Goal: Information Seeking & Learning: Learn about a topic

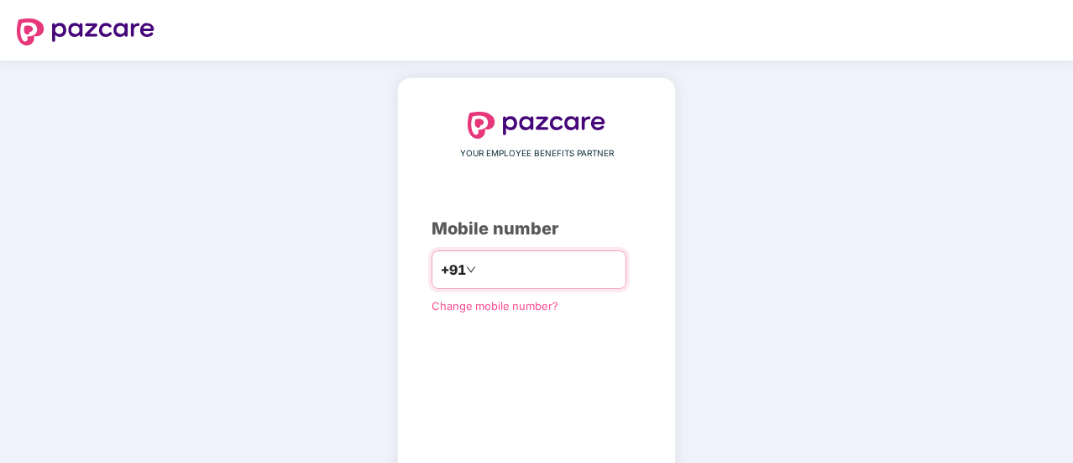
type input "**********"
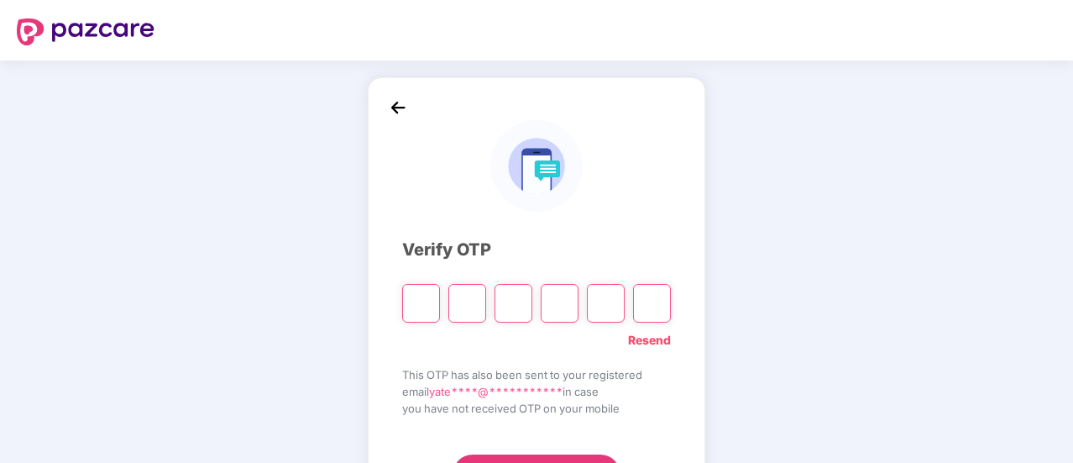
type input "*"
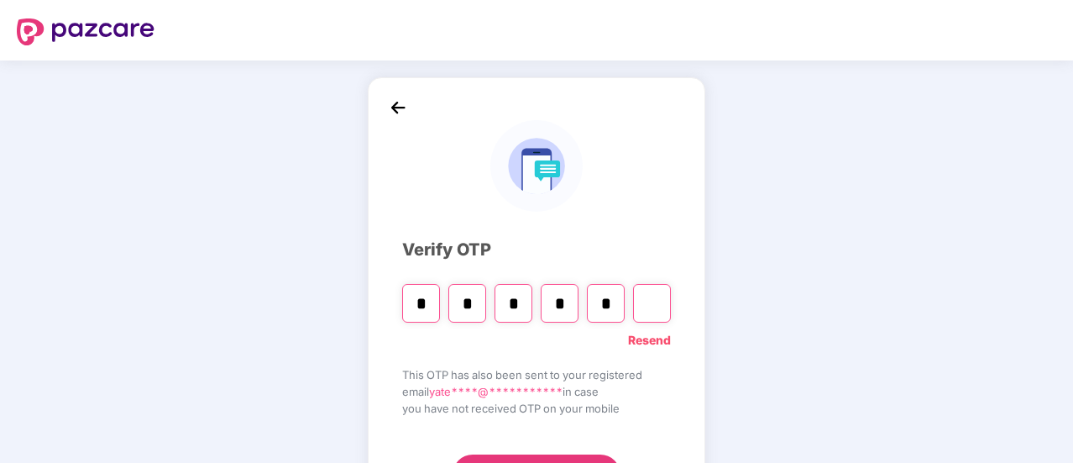
type input "*"
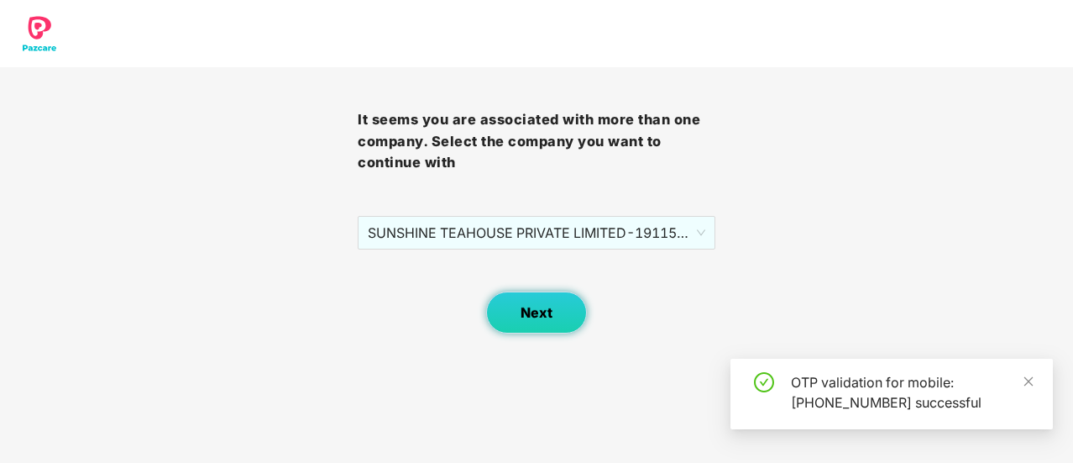
click at [546, 317] on span "Next" at bounding box center [536, 313] width 32 height 16
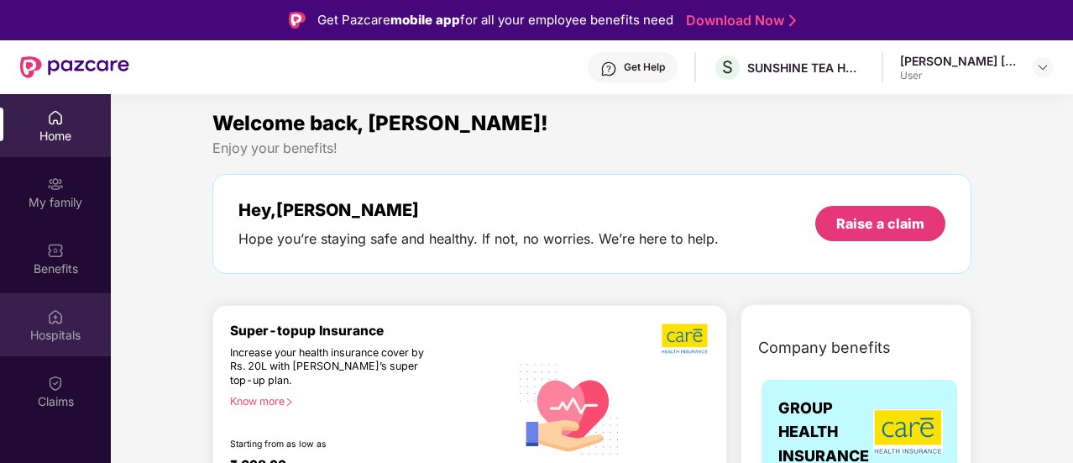
click at [69, 319] on div "Hospitals" at bounding box center [55, 324] width 111 height 63
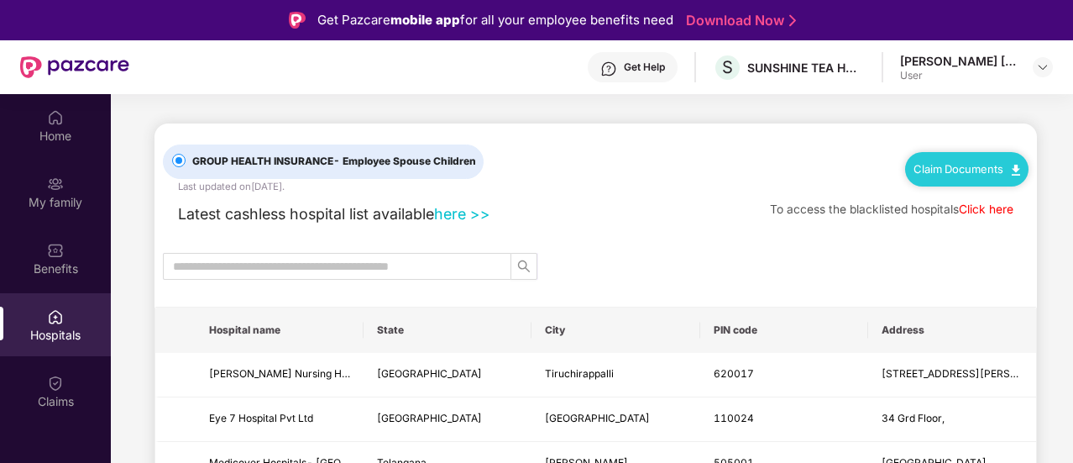
click at [461, 212] on link "here >>" at bounding box center [462, 214] width 56 height 18
click at [228, 262] on input "text" at bounding box center [330, 266] width 315 height 18
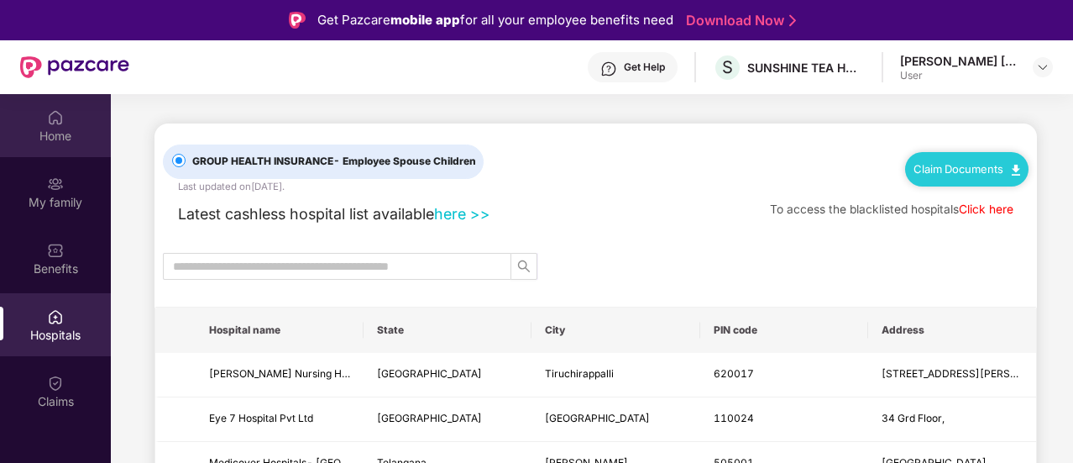
click at [65, 132] on div "Home" at bounding box center [55, 136] width 111 height 17
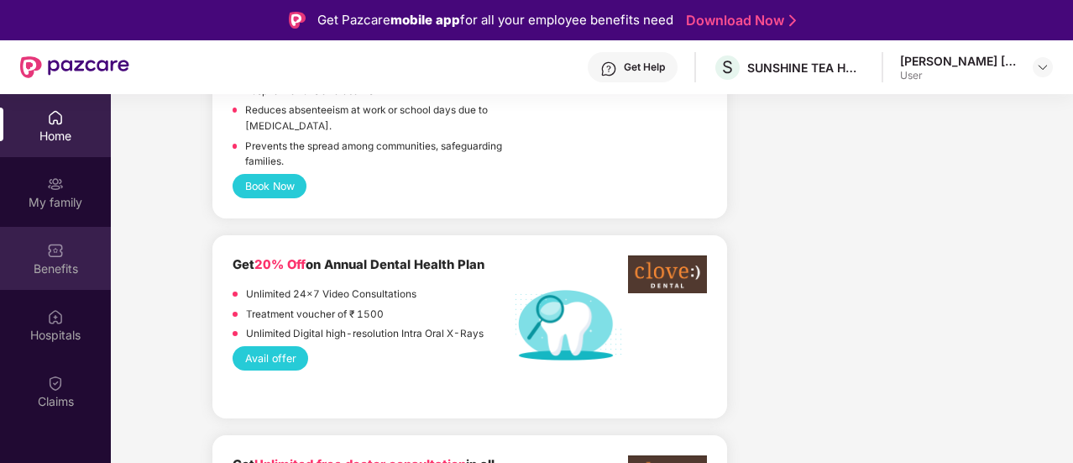
scroll to position [1259, 0]
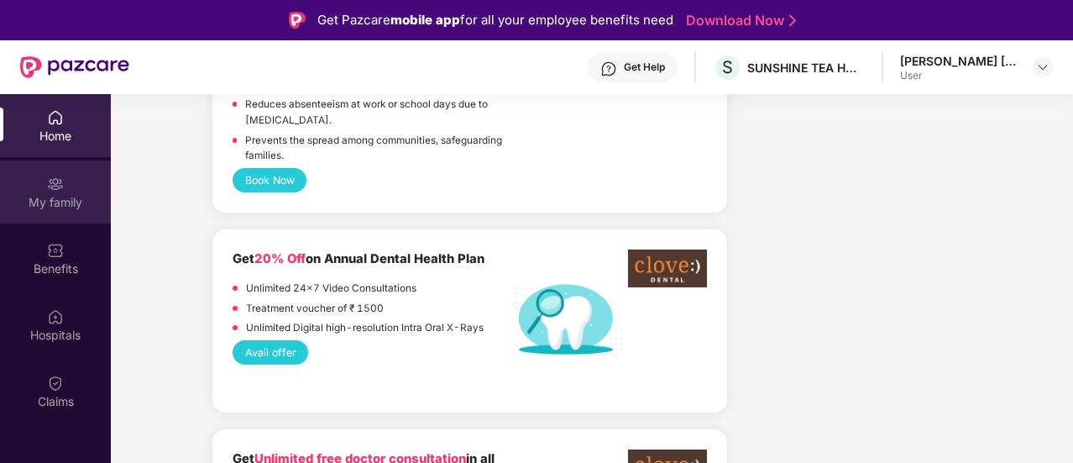
click at [49, 202] on div "My family" at bounding box center [55, 202] width 111 height 17
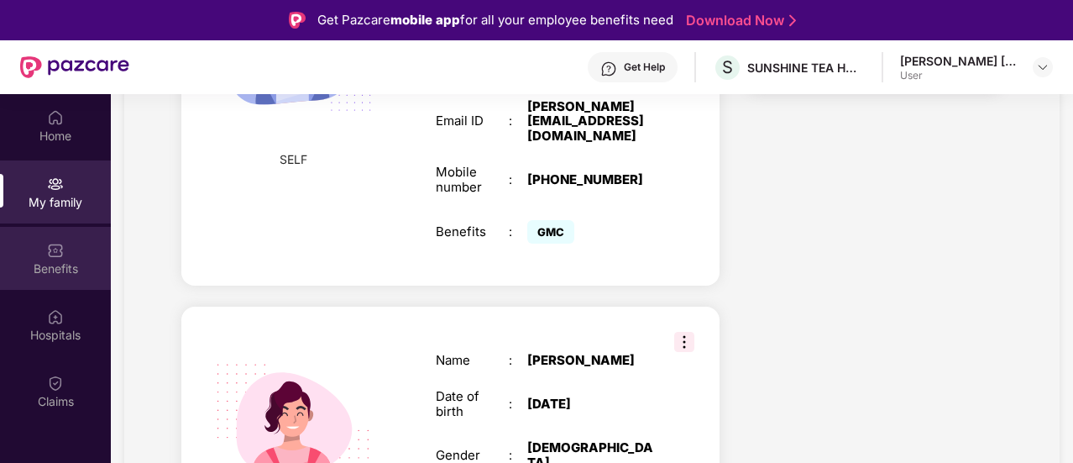
scroll to position [504, 0]
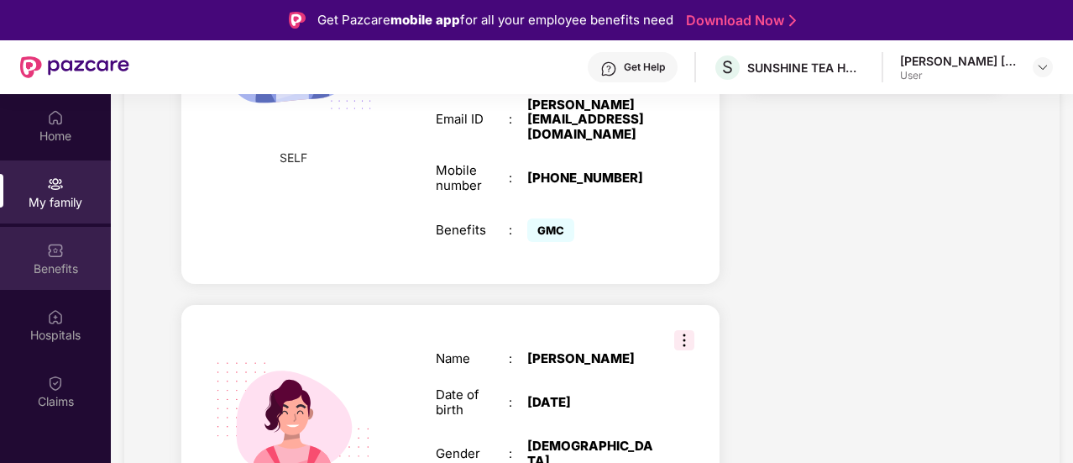
click at [36, 264] on div "Benefits" at bounding box center [55, 268] width 111 height 17
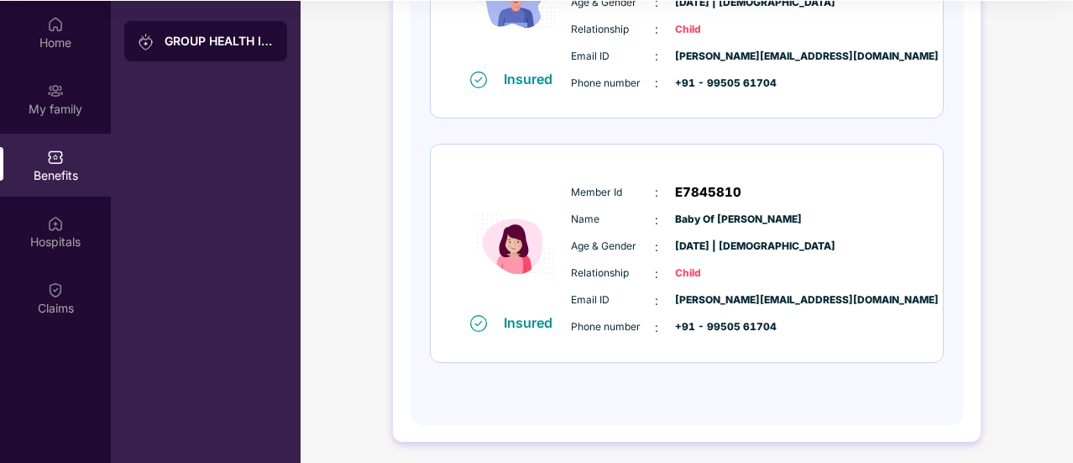
scroll to position [94, 0]
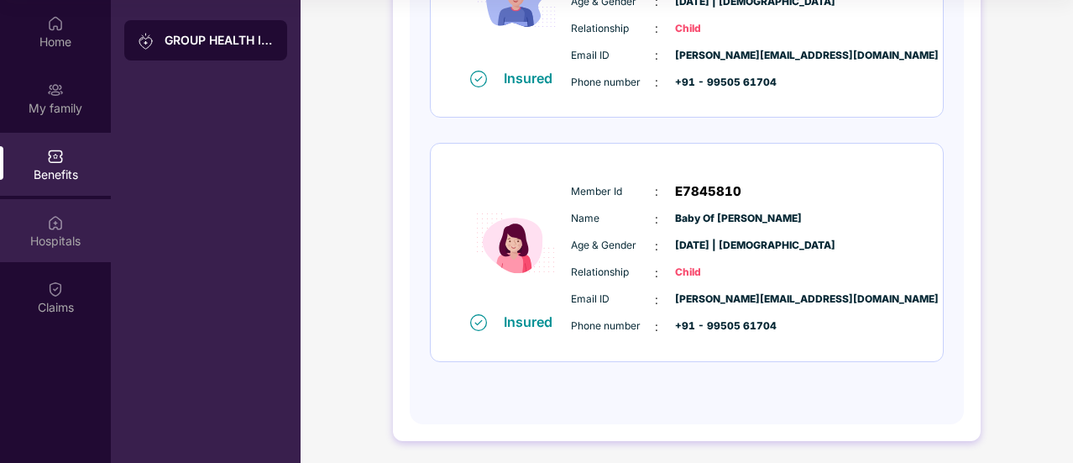
click at [48, 229] on img at bounding box center [55, 222] width 17 height 17
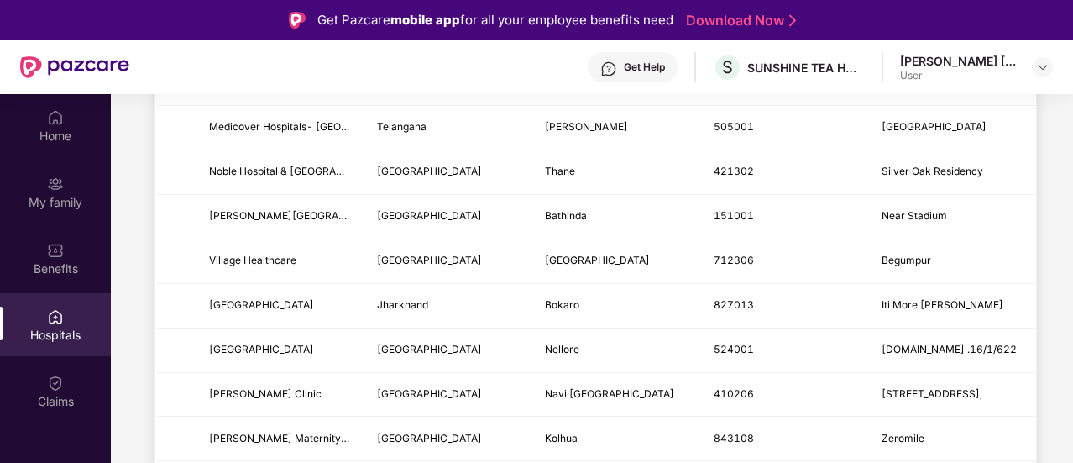
scroll to position [0, 0]
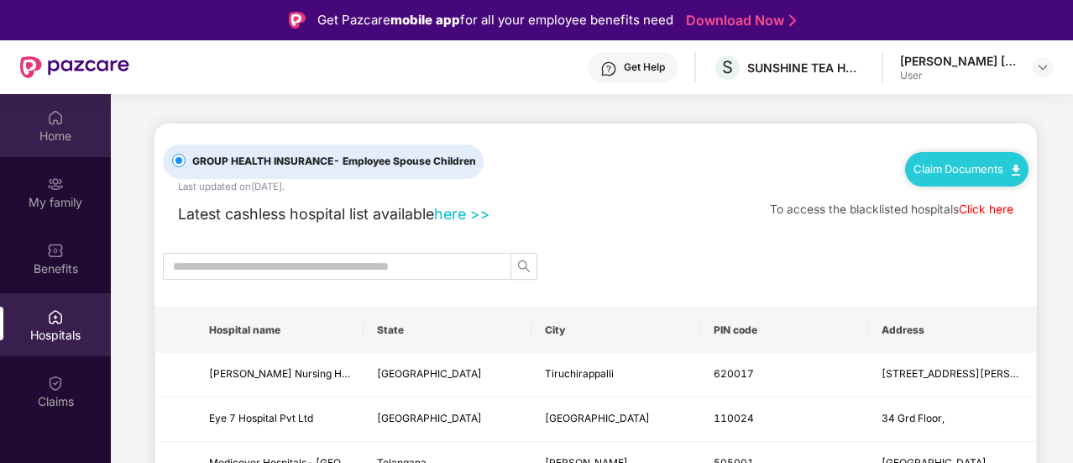
click at [69, 122] on div "Home" at bounding box center [55, 125] width 111 height 63
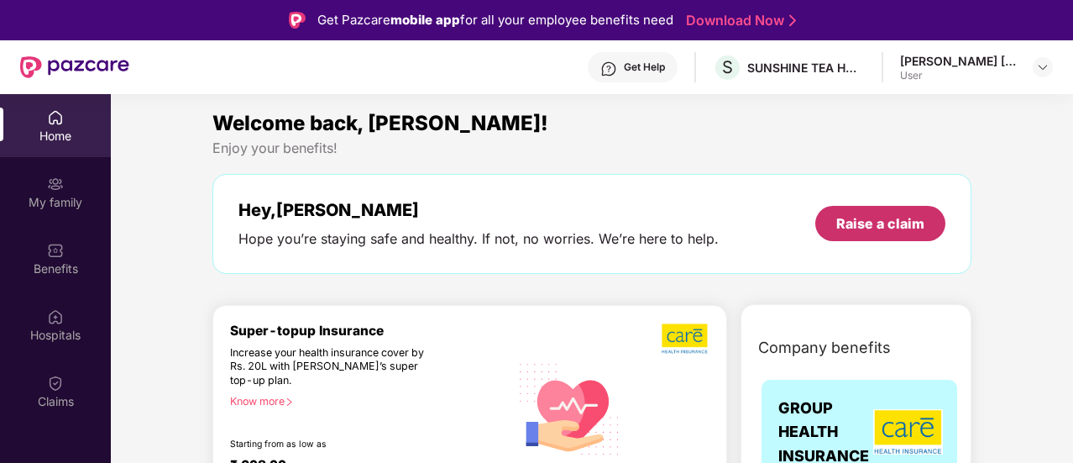
click at [881, 229] on div "Raise a claim" at bounding box center [880, 223] width 88 height 18
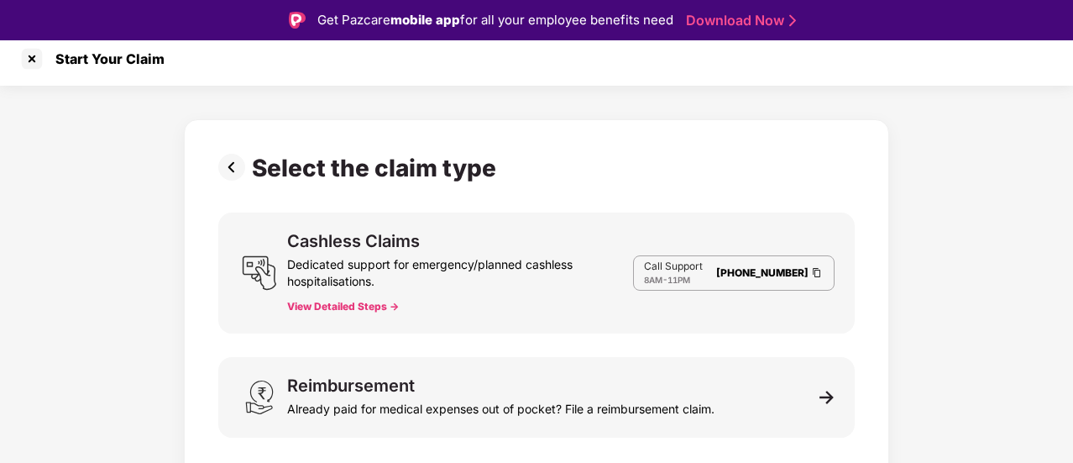
scroll to position [40, 0]
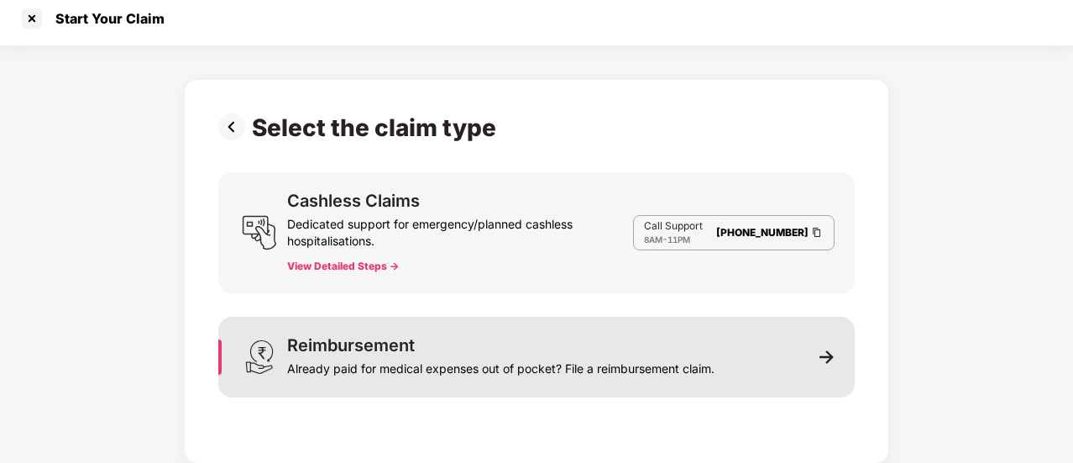
click at [378, 363] on div "Already paid for medical expenses out of pocket? File a reimbursement claim." at bounding box center [500, 365] width 427 height 24
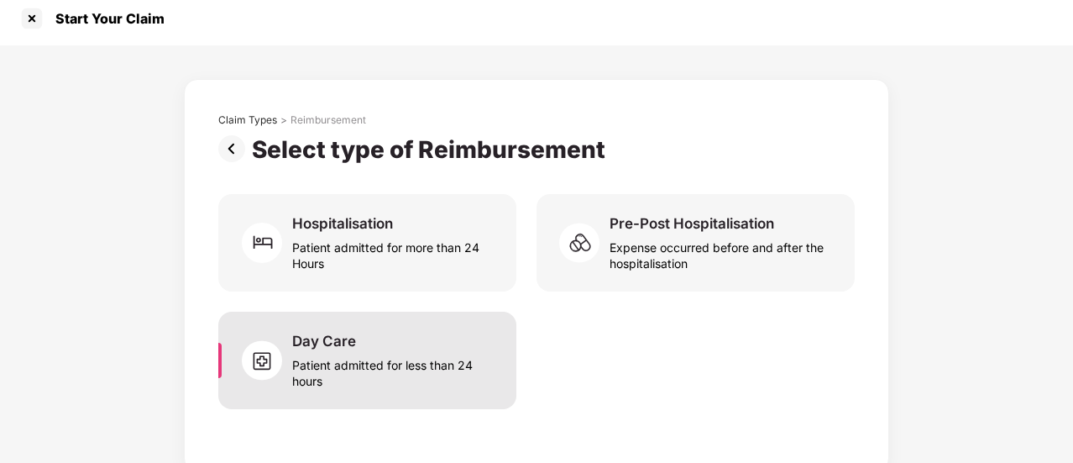
scroll to position [17, 0]
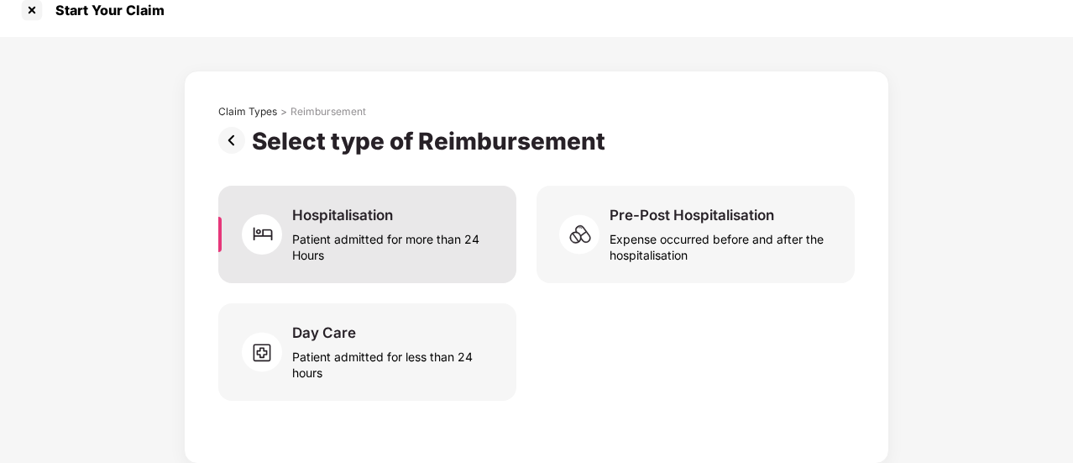
click at [345, 241] on div "Patient admitted for more than 24 Hours" at bounding box center [394, 243] width 204 height 39
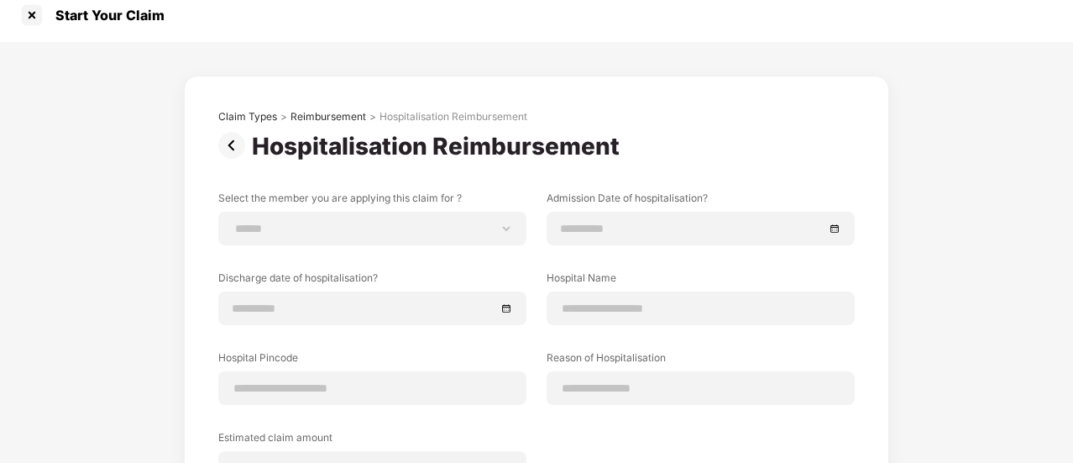
scroll to position [0, 0]
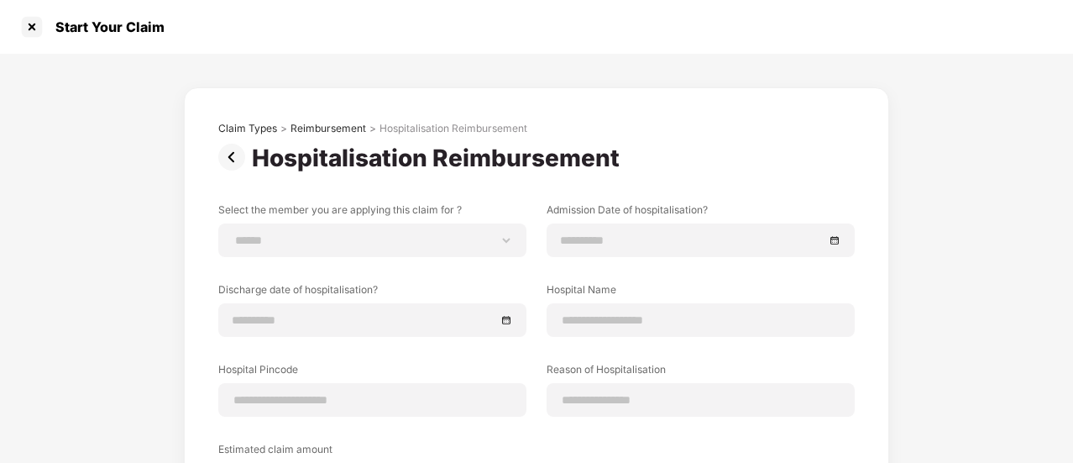
click at [230, 158] on img at bounding box center [235, 157] width 34 height 27
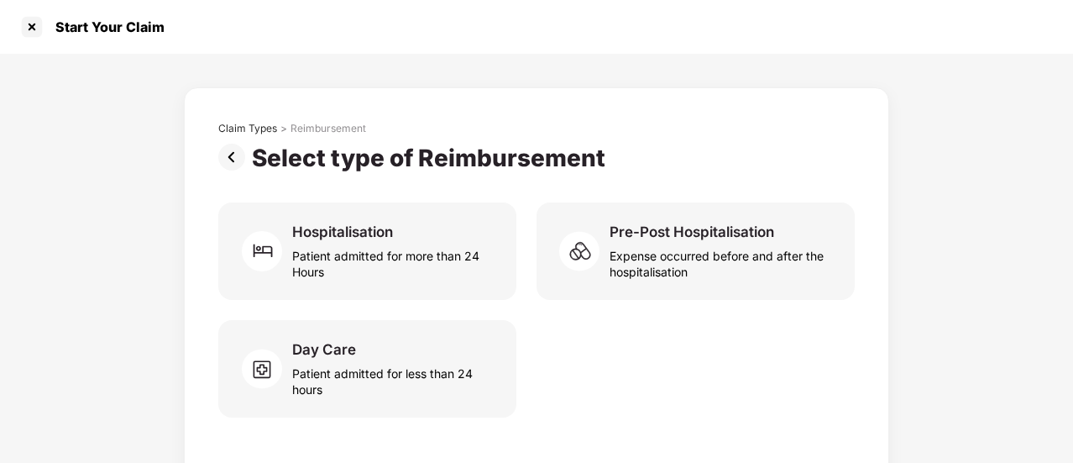
click at [230, 158] on img at bounding box center [235, 157] width 34 height 27
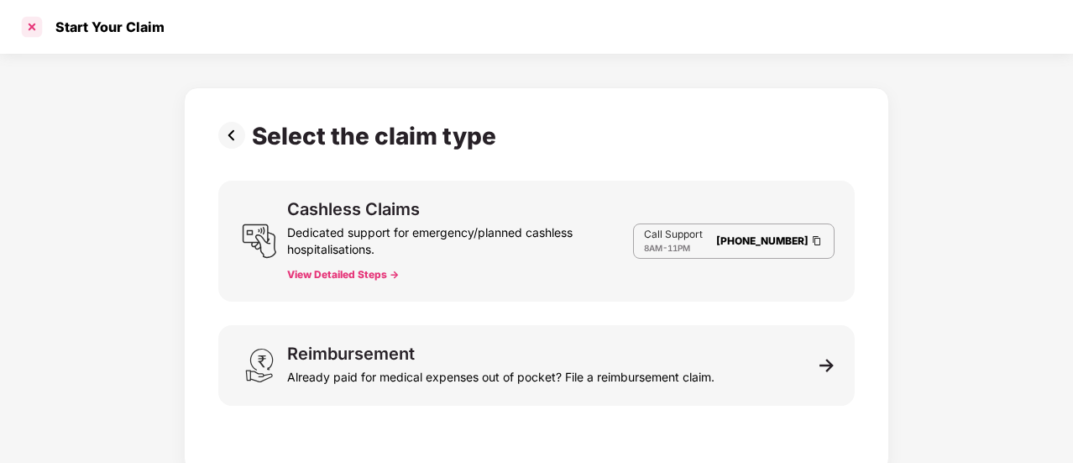
click at [35, 33] on div at bounding box center [31, 26] width 27 height 27
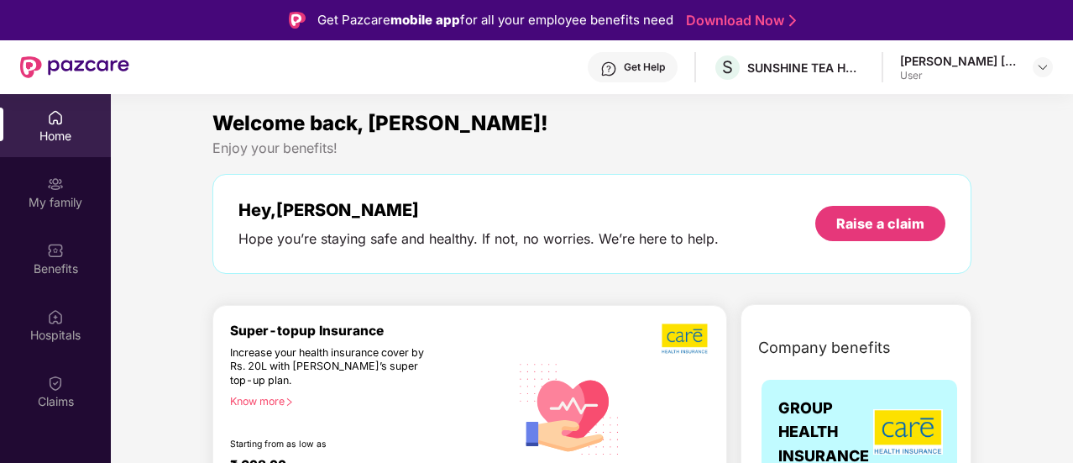
scroll to position [168, 0]
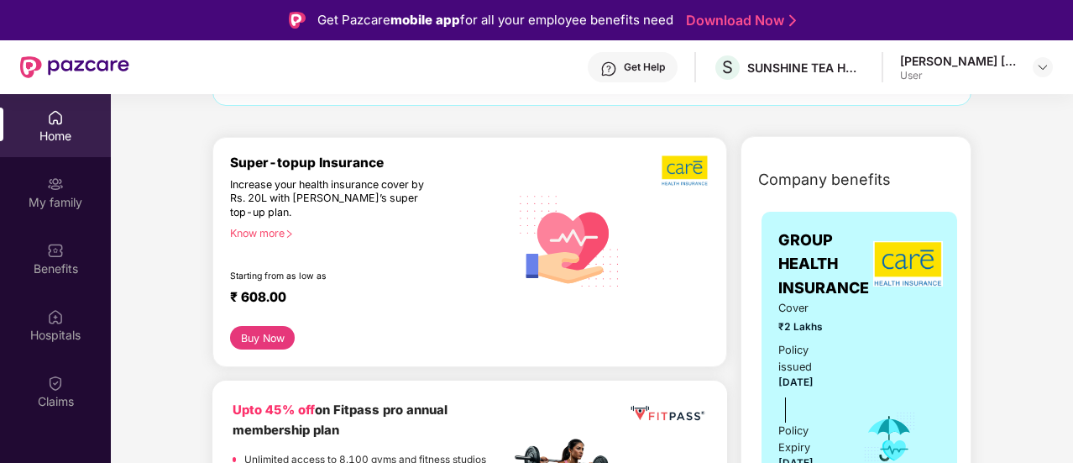
click at [256, 234] on div "Know more" at bounding box center [364, 233] width 269 height 12
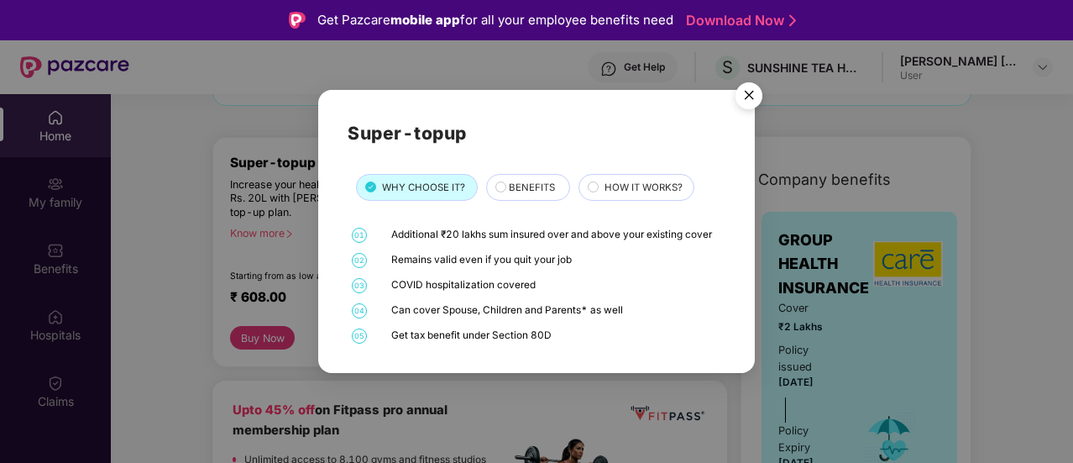
click at [752, 97] on img "Close" at bounding box center [748, 98] width 47 height 47
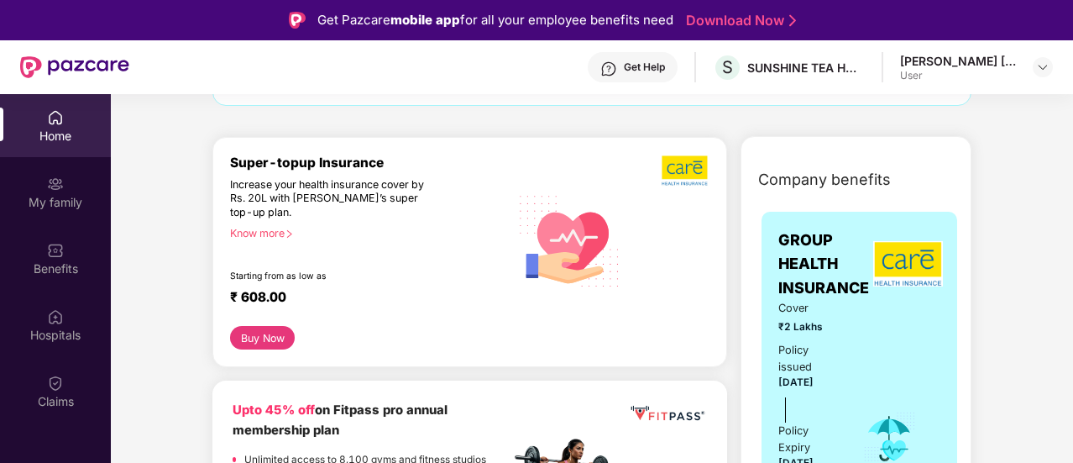
click at [622, 62] on div "Get Help" at bounding box center [633, 67] width 90 height 30
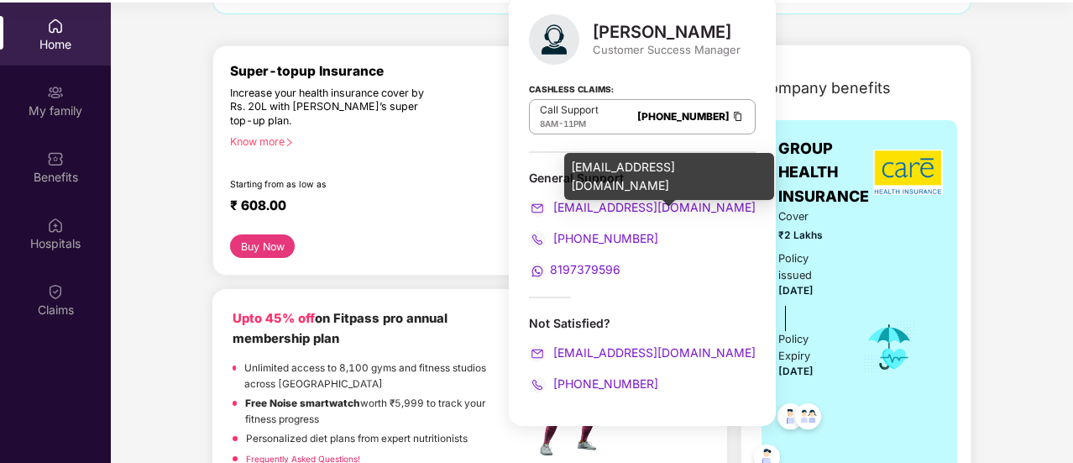
scroll to position [94, 0]
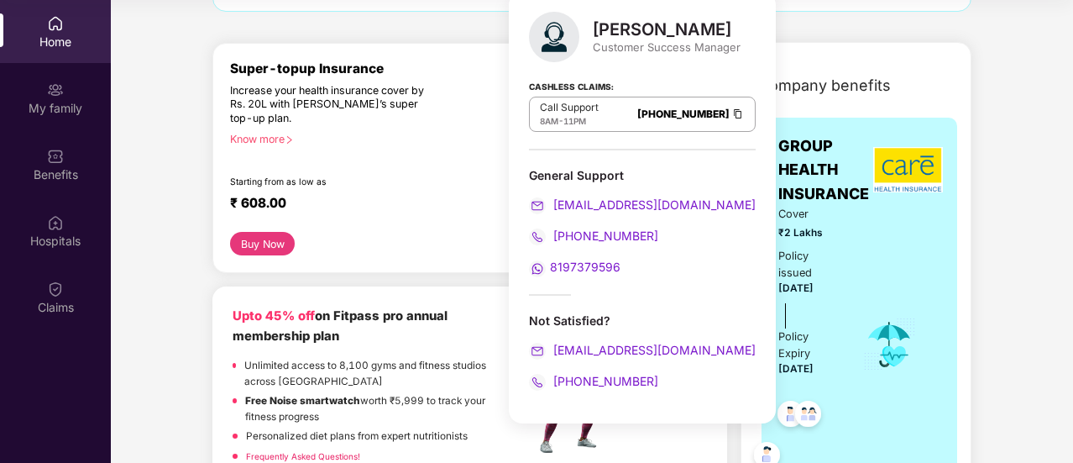
click at [571, 264] on span "8197379596" at bounding box center [585, 266] width 71 height 14
drag, startPoint x: 583, startPoint y: 264, endPoint x: 533, endPoint y: 266, distance: 50.4
click at [533, 266] on img at bounding box center [537, 268] width 17 height 17
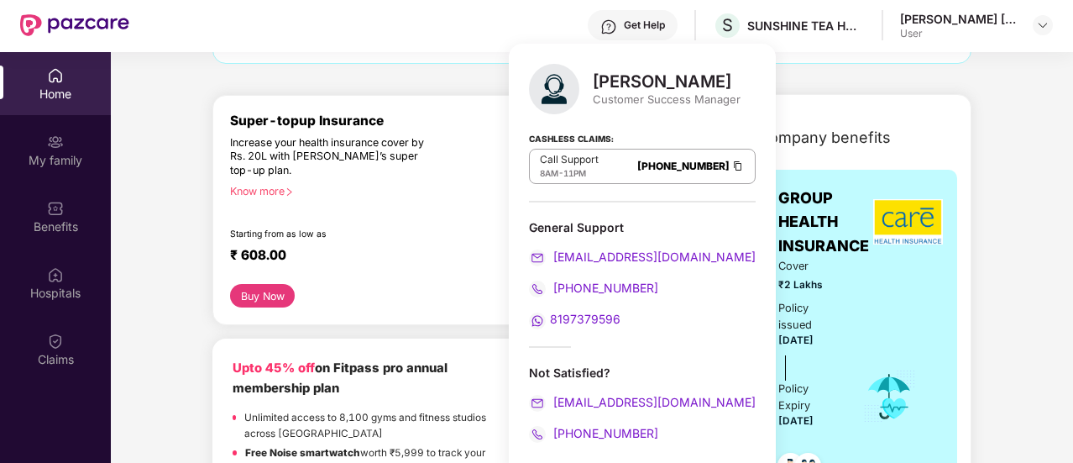
scroll to position [0, 0]
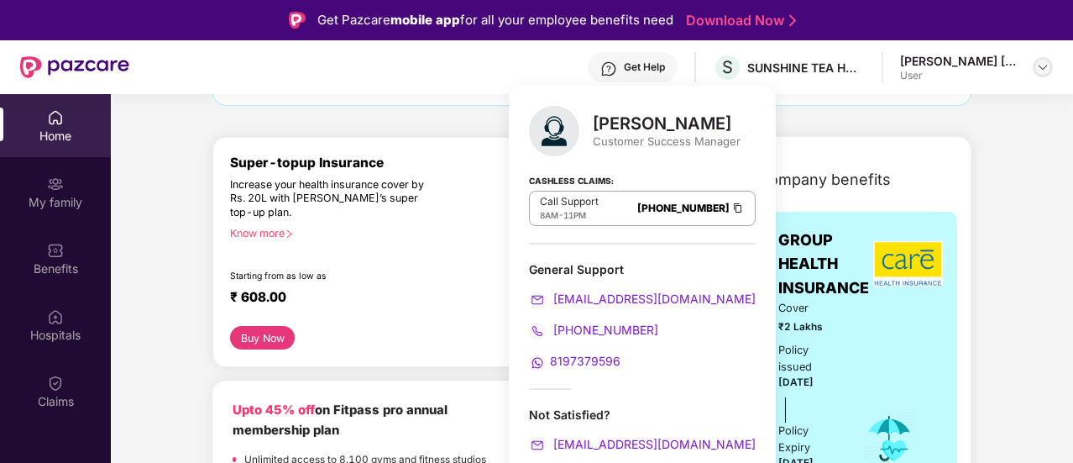
click at [1043, 75] on div at bounding box center [1043, 67] width 20 height 20
